Goal: Transaction & Acquisition: Download file/media

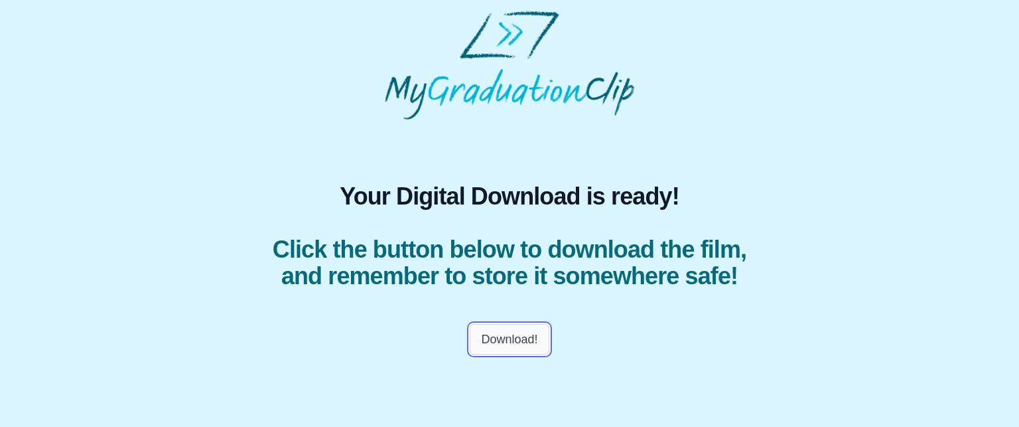
click at [492, 354] on button "Download!" at bounding box center [509, 339] width 79 height 31
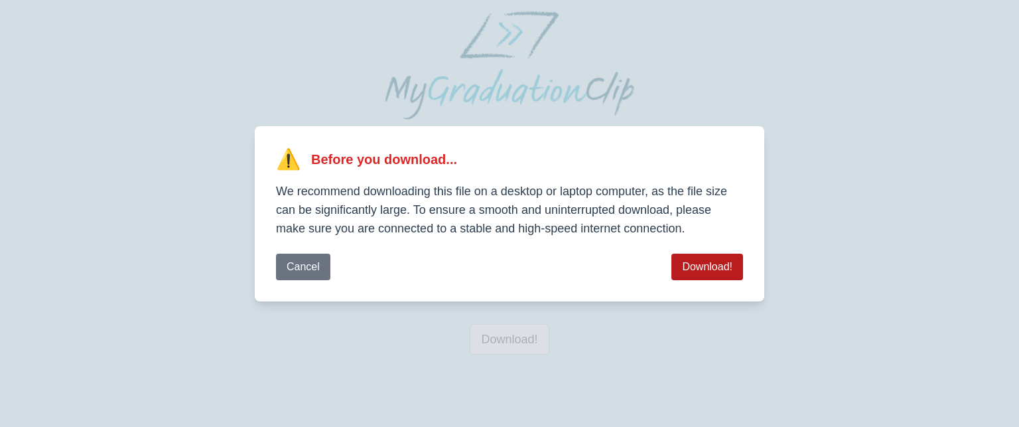
click at [702, 265] on button "Download!" at bounding box center [708, 266] width 72 height 27
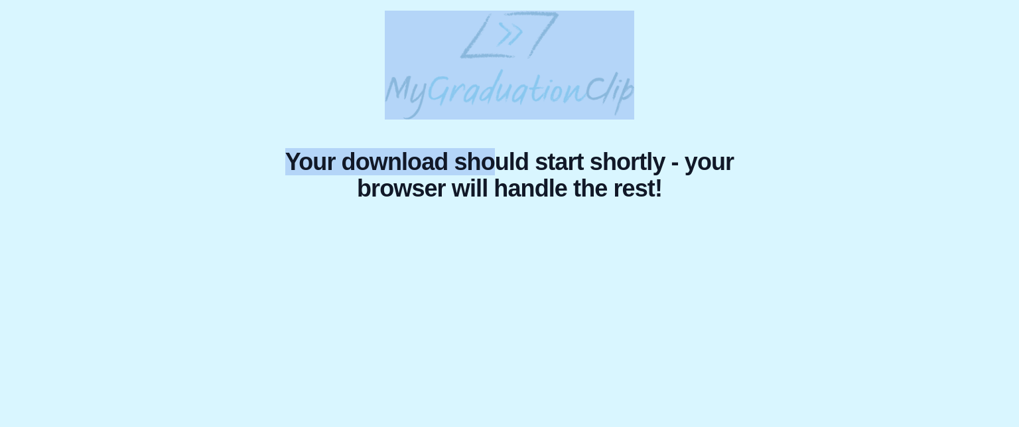
drag, startPoint x: 526, startPoint y: 175, endPoint x: 681, endPoint y: 76, distance: 184.4
click at [681, 76] on div "Your download should start shortly - your browser will handle the rest!" at bounding box center [510, 110] width 998 height 199
click at [518, 40] on img at bounding box center [510, 65] width 250 height 109
click at [749, 75] on div at bounding box center [509, 65] width 499 height 109
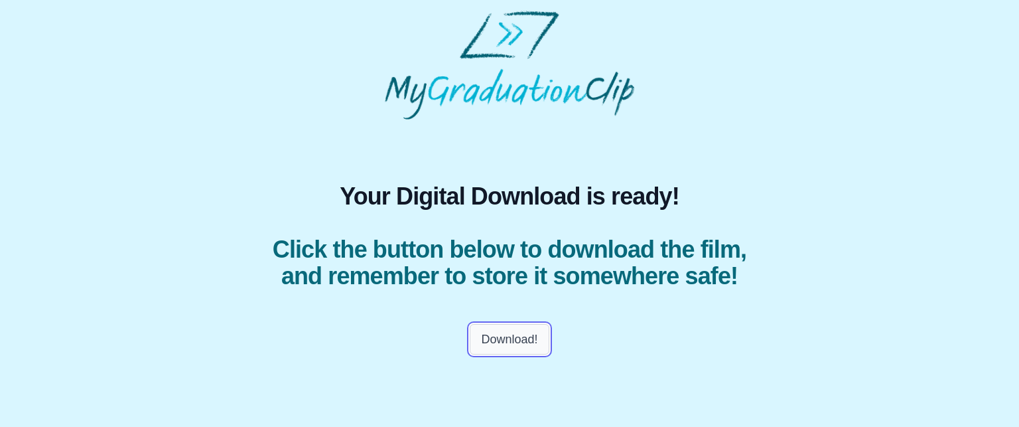
click at [518, 354] on button "Download!" at bounding box center [509, 339] width 79 height 31
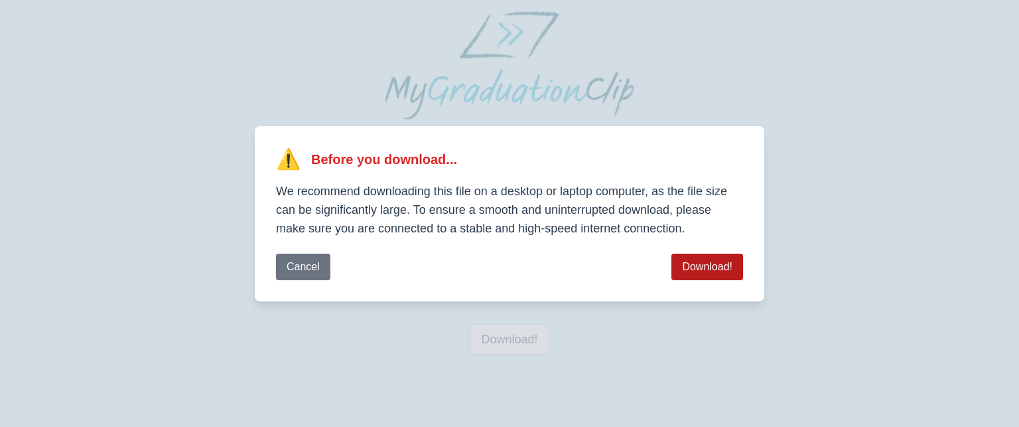
click at [690, 276] on button "Download!" at bounding box center [708, 266] width 72 height 27
